Goal: Task Accomplishment & Management: Manage account settings

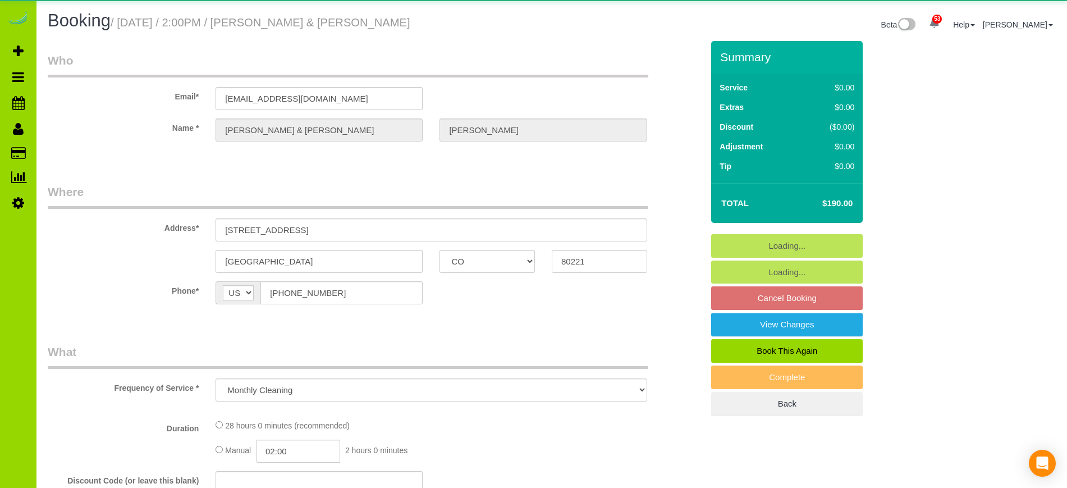
select select "CO"
select select "number:4"
select select "number:13"
select select "object:1139"
select select "string:fspay-5d7721a7-7e67-441b-ace0-32950a0e7d35"
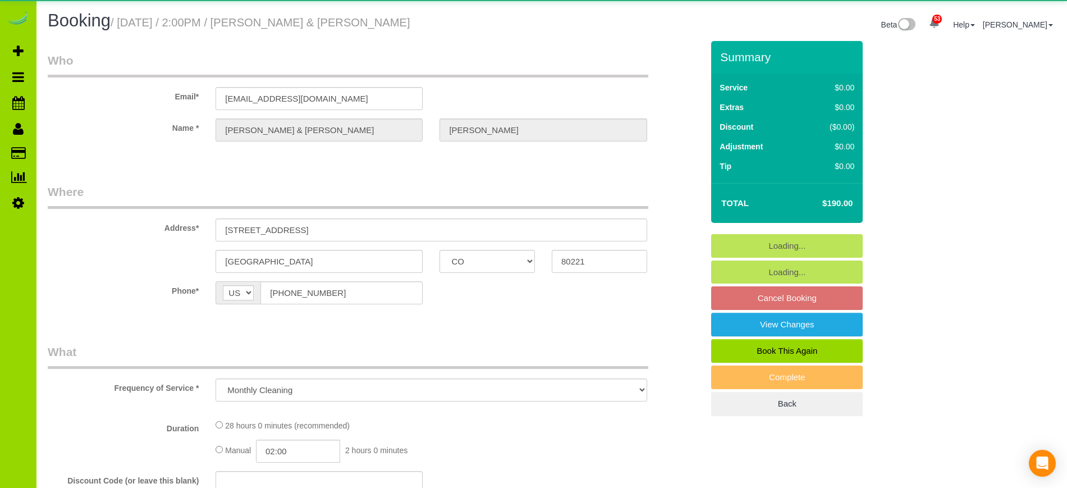
select select "7"
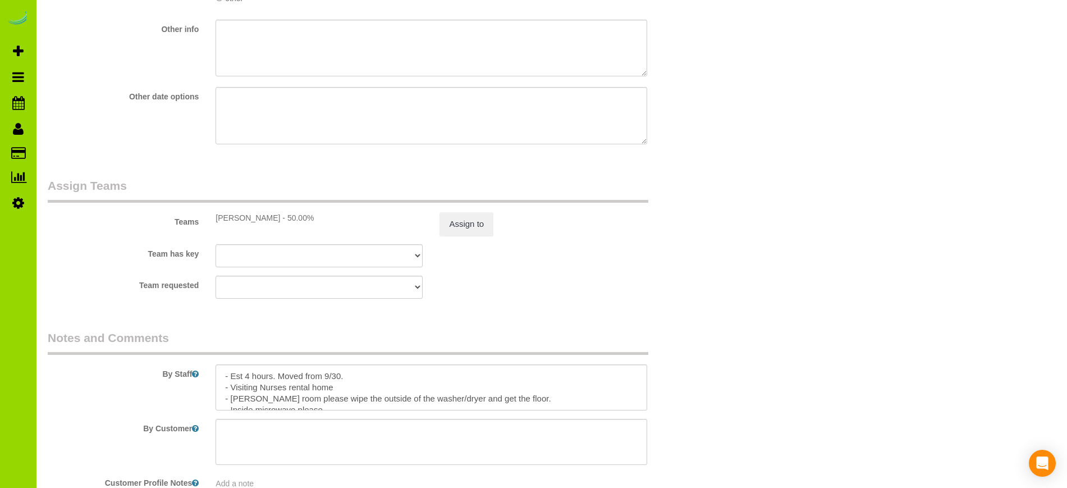
scroll to position [1523, 0]
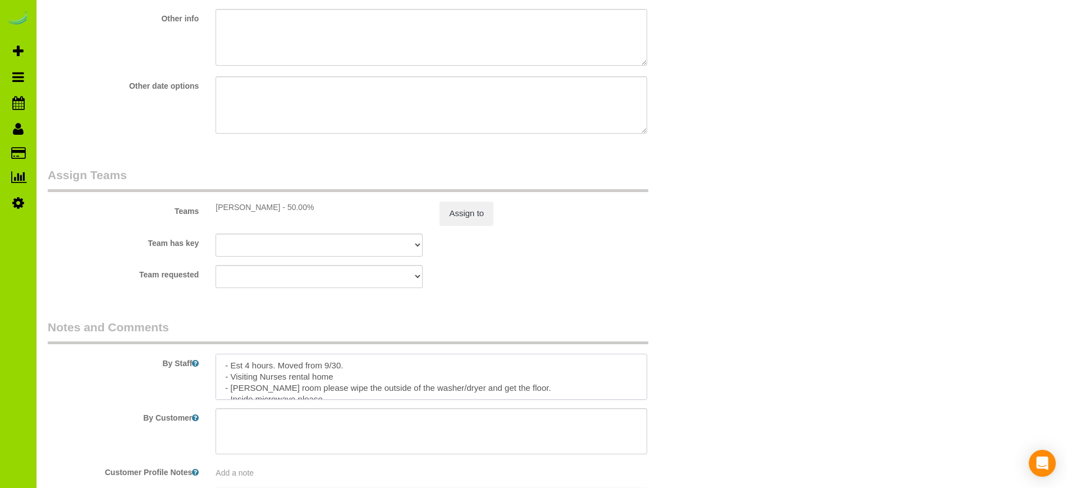
click at [362, 364] on textarea at bounding box center [430, 376] width 431 height 46
click at [281, 361] on textarea at bounding box center [430, 376] width 431 height 46
click at [406, 366] on textarea at bounding box center [430, 376] width 431 height 46
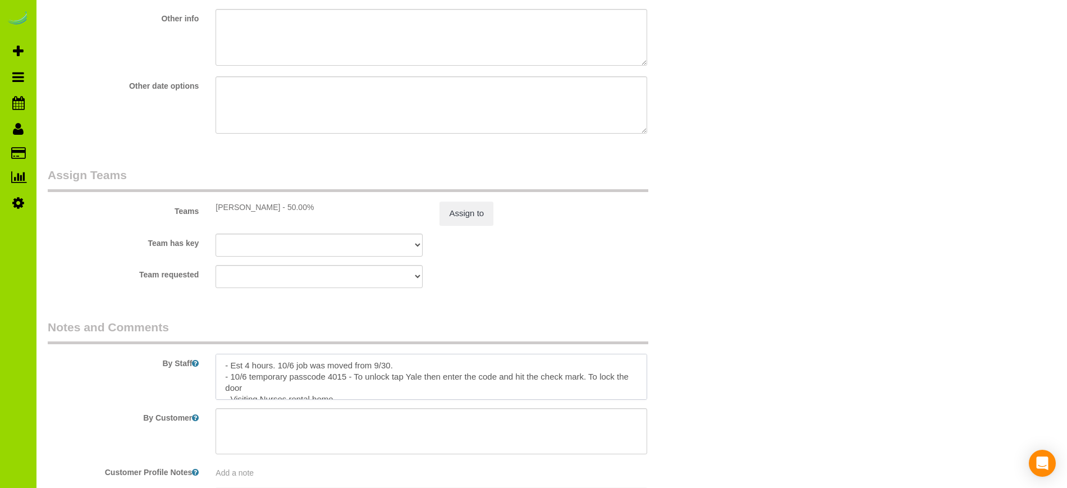
click at [249, 375] on textarea at bounding box center [430, 376] width 431 height 46
click at [339, 387] on textarea at bounding box center [430, 376] width 431 height 46
click at [333, 387] on textarea at bounding box center [430, 376] width 431 height 46
click at [532, 388] on textarea at bounding box center [430, 376] width 431 height 46
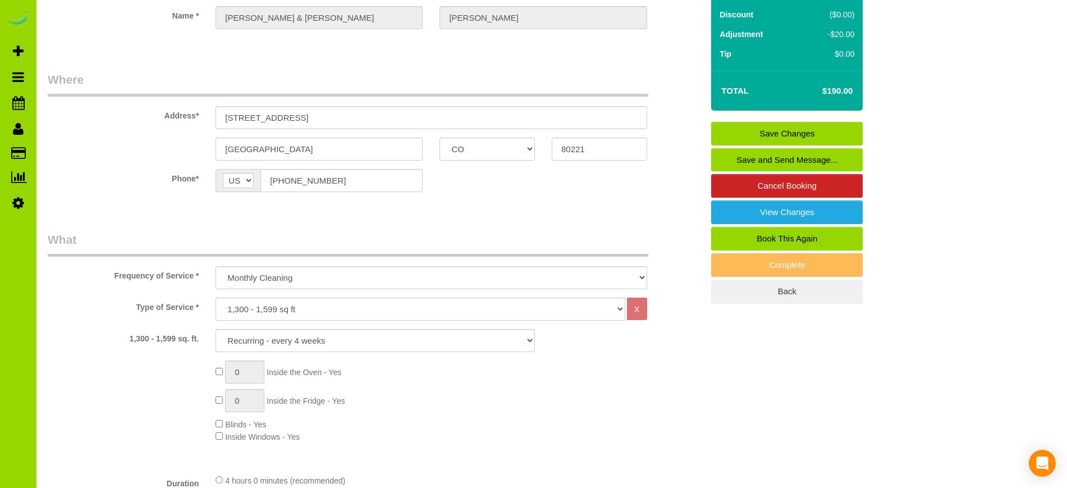
scroll to position [21, 0]
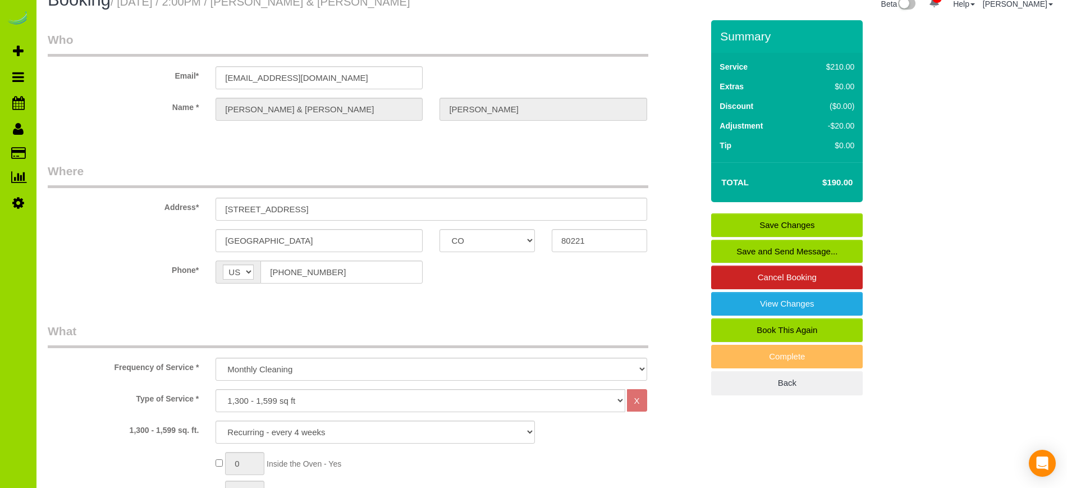
type textarea "- Est 4 hours. 10/6 job was moved from 9/30. - 10/6 nobody home so temporary pa…"
click at [787, 217] on link "Save Changes" at bounding box center [786, 225] width 151 height 24
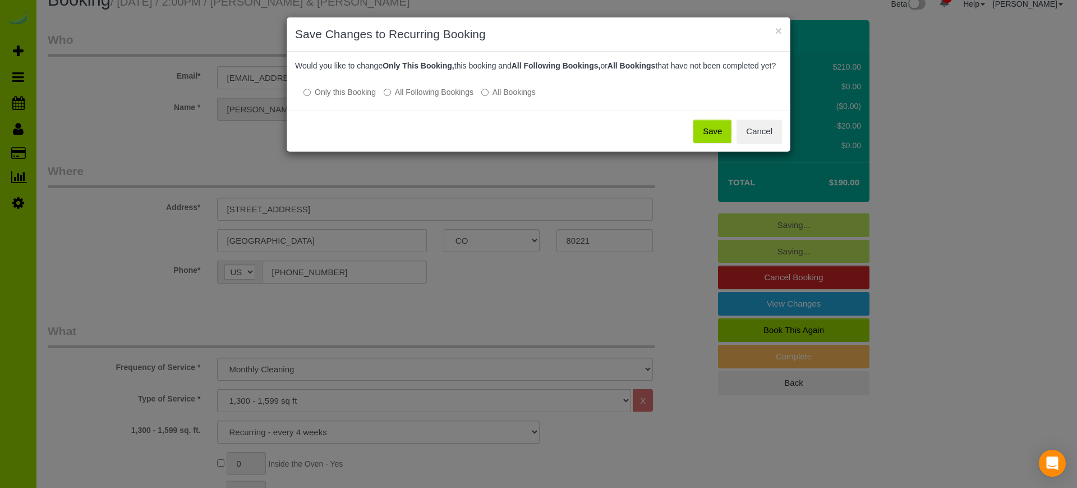
click at [711, 143] on button "Save" at bounding box center [712, 132] width 38 height 24
